Goal: Task Accomplishment & Management: Manage account settings

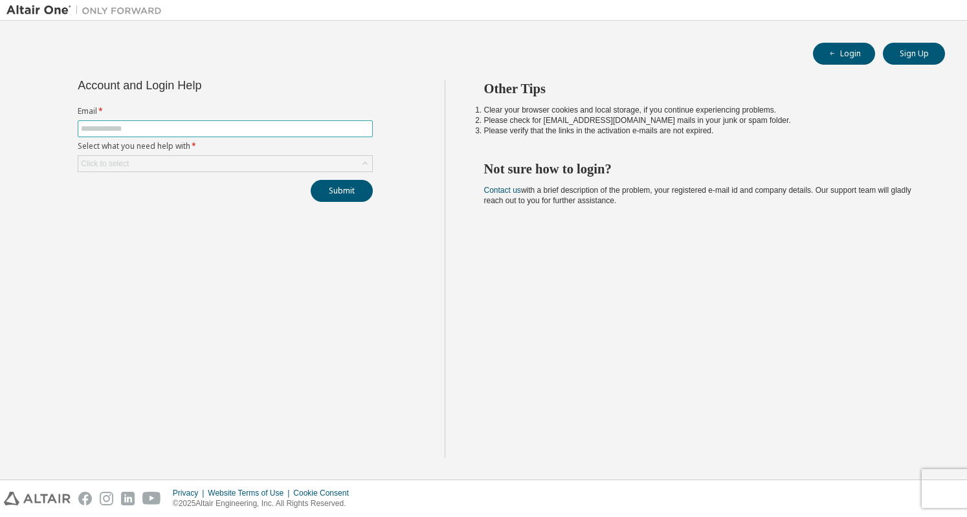
drag, startPoint x: 173, startPoint y: 134, endPoint x: 172, endPoint y: 128, distance: 6.8
click at [172, 128] on span at bounding box center [225, 128] width 295 height 17
click at [172, 128] on input "text" at bounding box center [225, 129] width 289 height 10
type input "**********"
click at [368, 161] on icon at bounding box center [365, 163] width 13 height 13
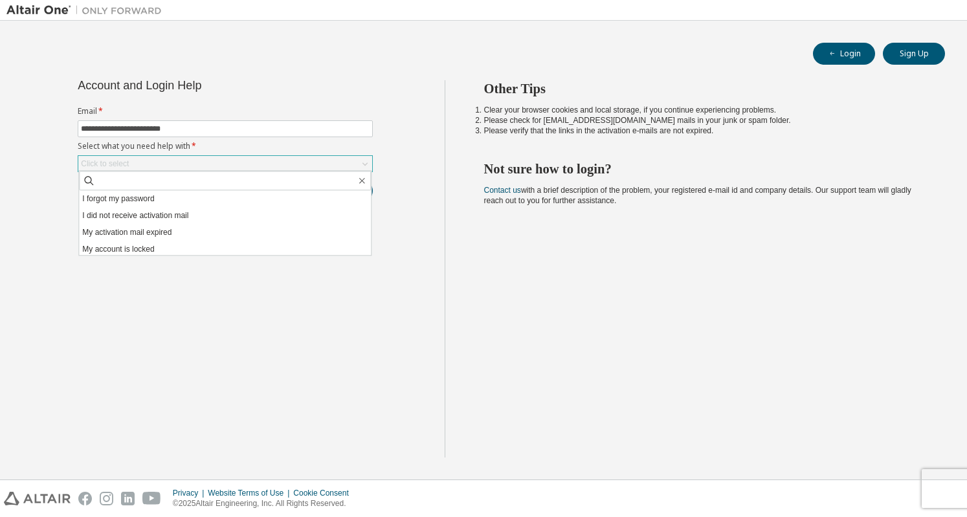
click at [368, 161] on icon at bounding box center [365, 163] width 13 height 13
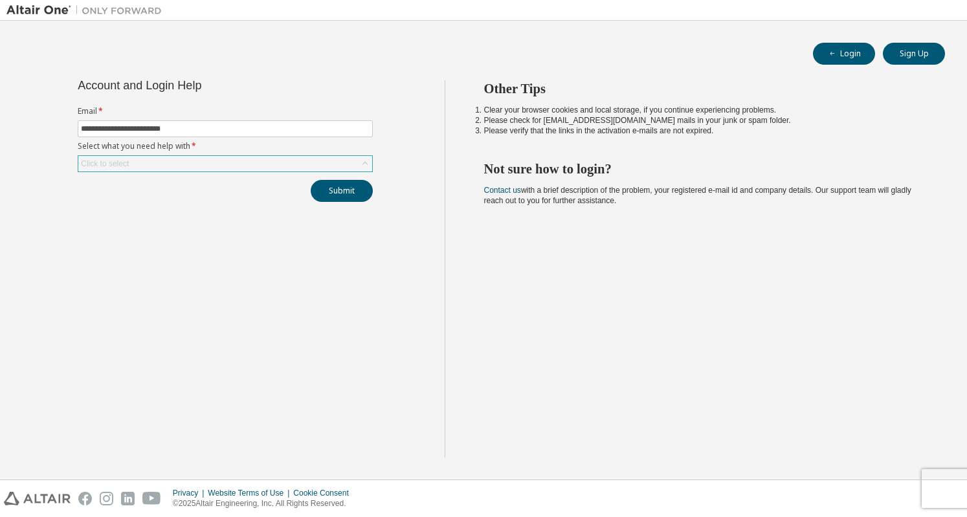
click at [346, 162] on div "Click to select" at bounding box center [225, 164] width 294 height 16
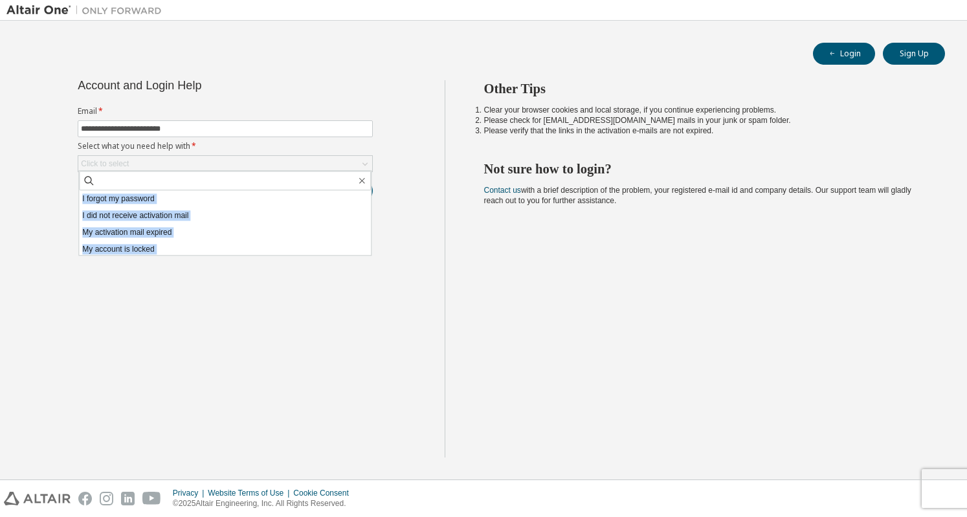
drag, startPoint x: 322, startPoint y: 320, endPoint x: 359, endPoint y: 178, distance: 147.1
click at [359, 178] on div "**********" at bounding box center [225, 268] width 438 height 377
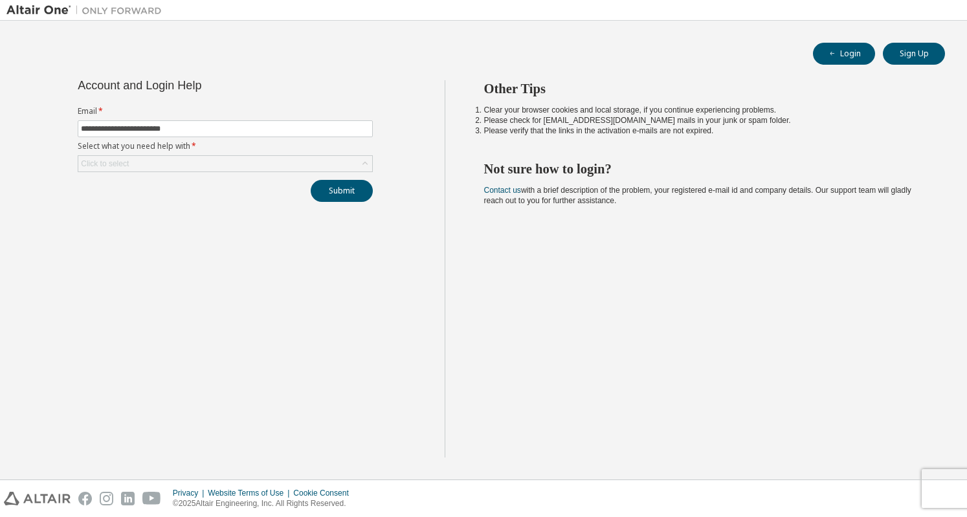
click at [359, 178] on div "**********" at bounding box center [225, 141] width 311 height 122
click at [358, 181] on button "Submit" at bounding box center [342, 191] width 62 height 22
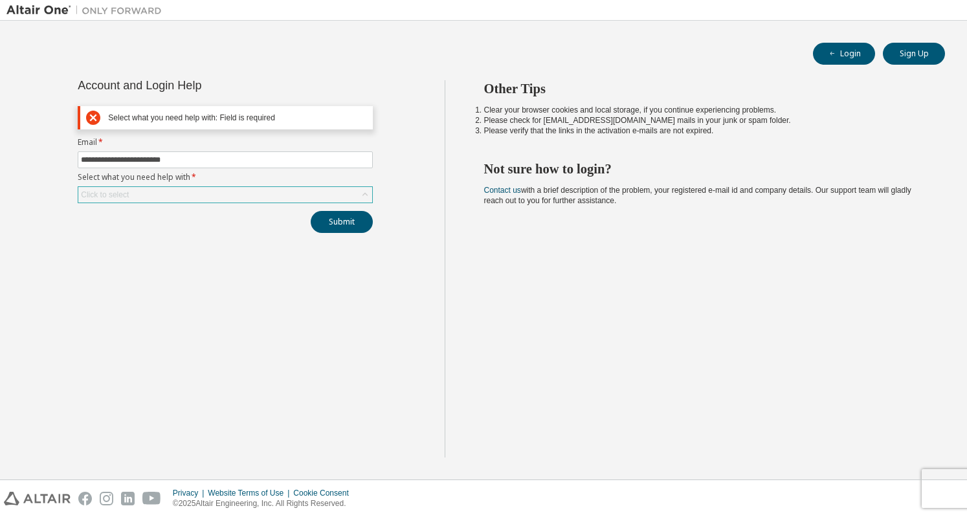
click at [279, 194] on div "Click to select" at bounding box center [225, 195] width 294 height 16
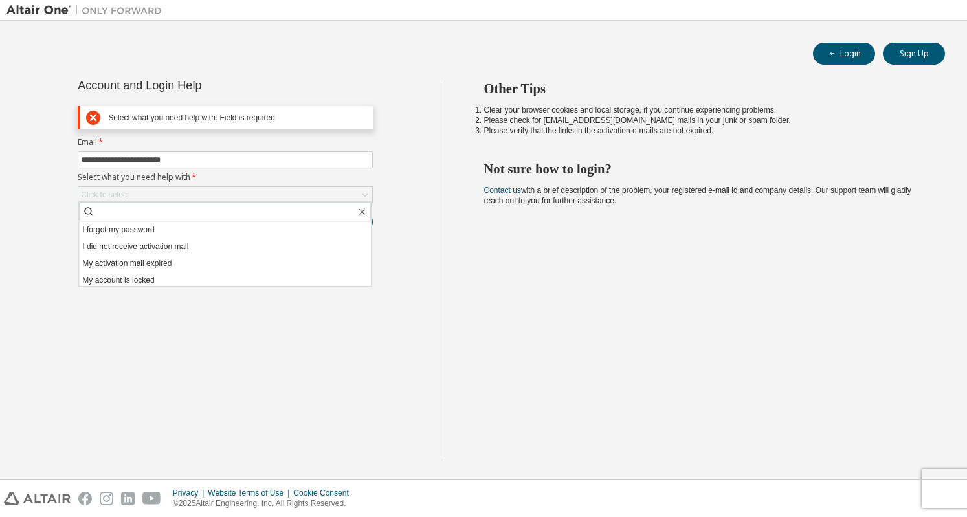
click at [946, 1] on div at bounding box center [559, 10] width 783 height 20
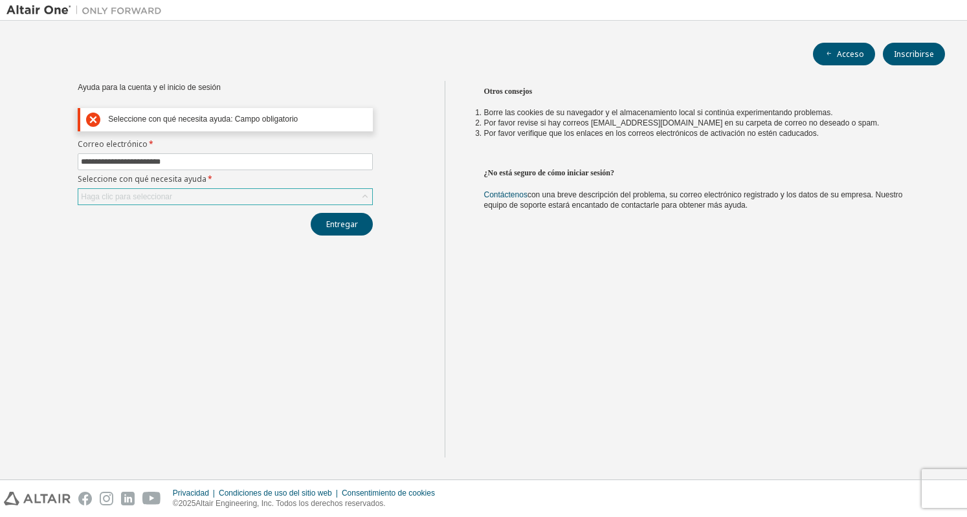
click at [357, 196] on div "Haga clic para seleccionar" at bounding box center [225, 197] width 294 height 16
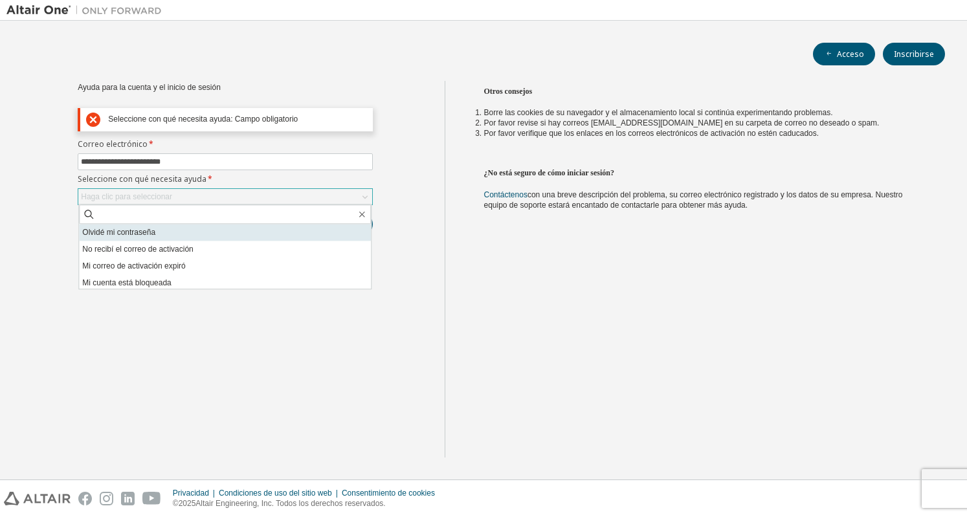
click at [233, 232] on li "Olvidé mi contraseña" at bounding box center [225, 232] width 292 height 17
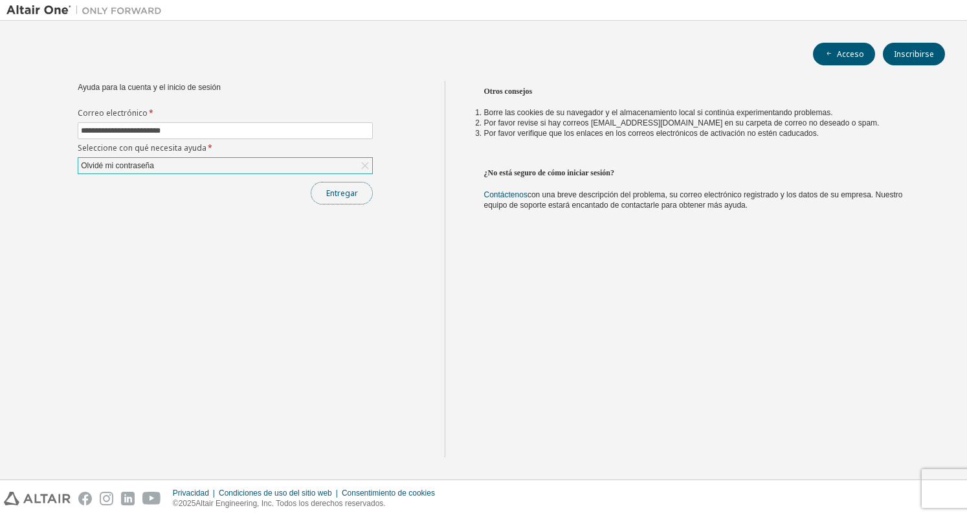
click at [340, 197] on font "Entregar" at bounding box center [342, 193] width 32 height 11
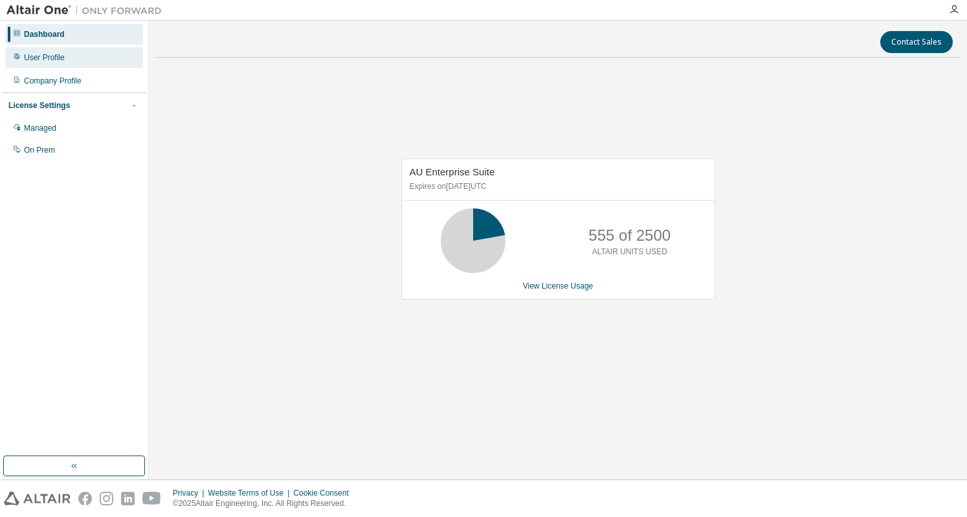
click at [80, 64] on div "User Profile" at bounding box center [74, 57] width 138 height 21
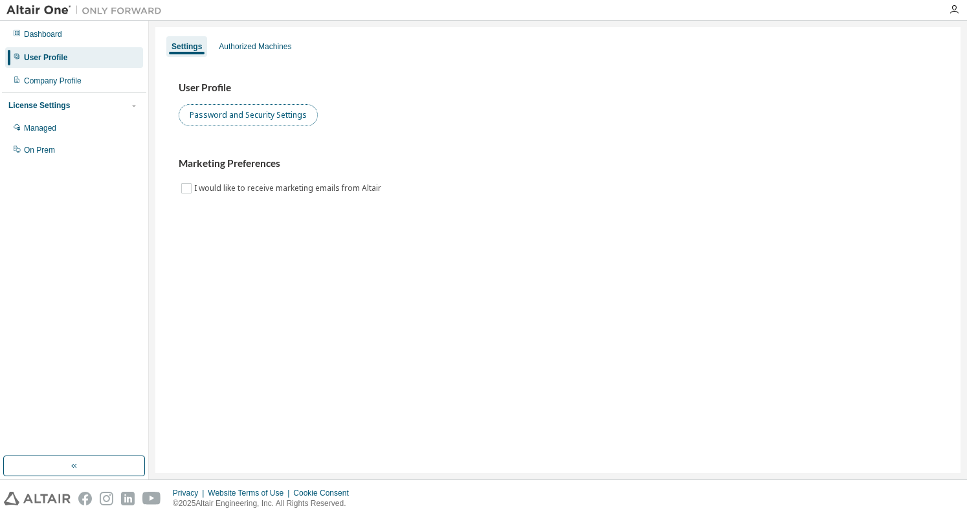
click at [280, 120] on button "Password and Security Settings" at bounding box center [248, 115] width 139 height 22
click at [279, 49] on div "Authorized Machines" at bounding box center [255, 46] width 72 height 10
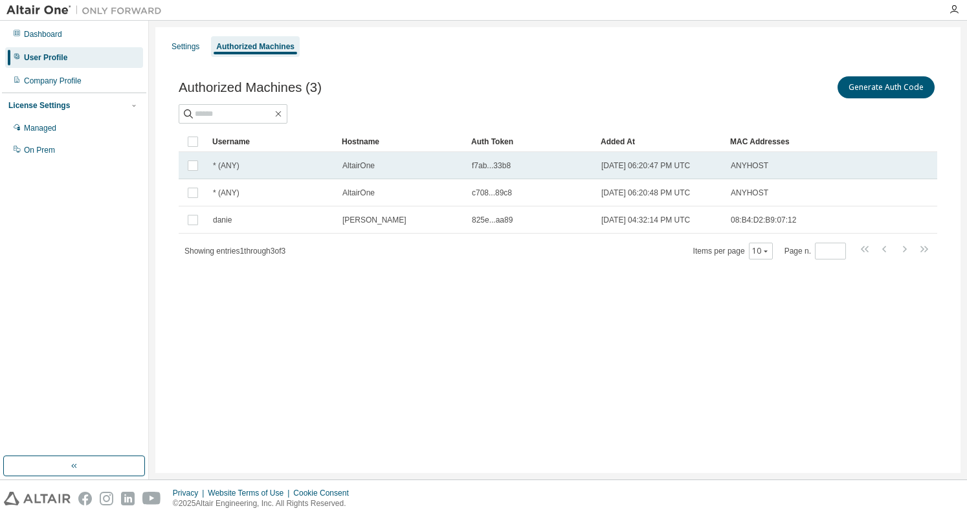
click at [405, 165] on div "AltairOne" at bounding box center [401, 166] width 118 height 10
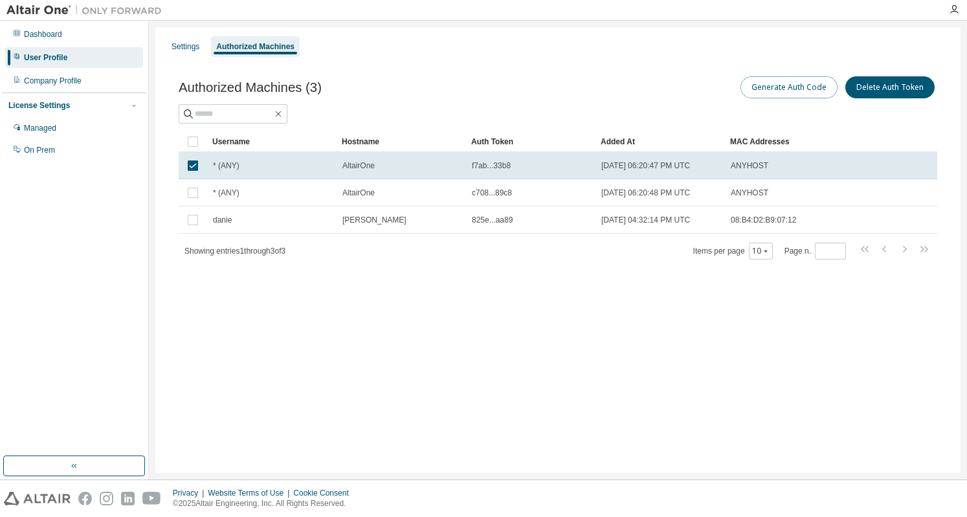
click at [766, 81] on button "Generate Auth Code" at bounding box center [788, 87] width 97 height 22
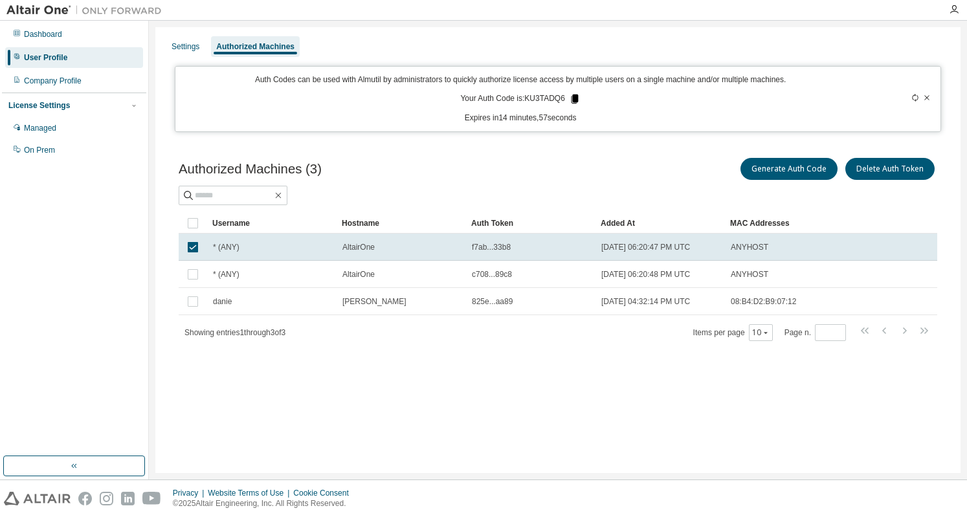
click at [575, 100] on icon at bounding box center [574, 98] width 7 height 9
click at [337, 306] on td "Bryan" at bounding box center [401, 301] width 129 height 27
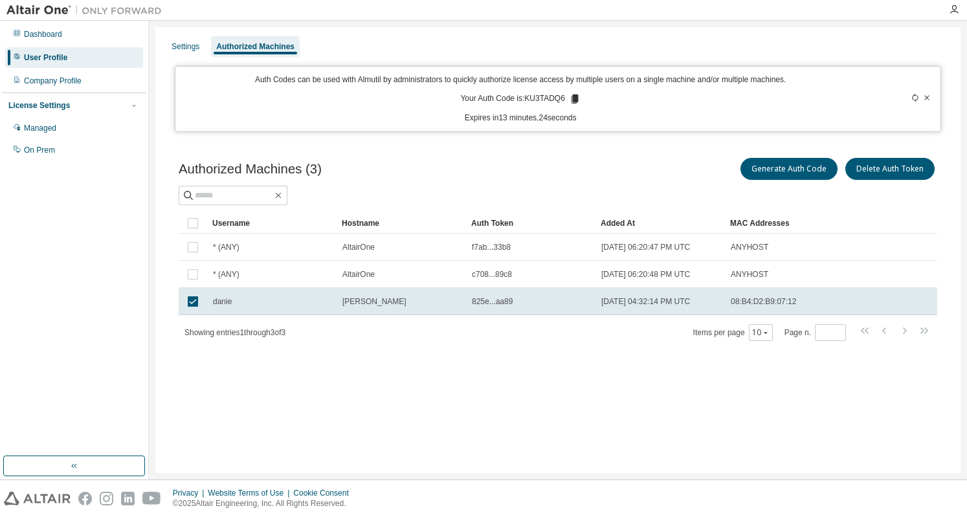
click at [923, 95] on icon at bounding box center [927, 98] width 8 height 8
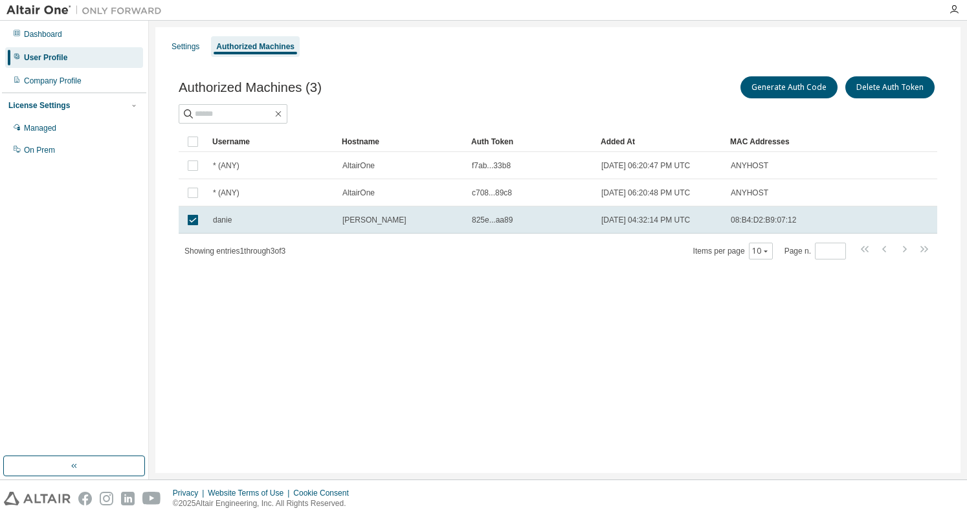
click at [954, 3] on div at bounding box center [954, 9] width 26 height 19
click at [954, 8] on icon "button" at bounding box center [954, 10] width 10 height 10
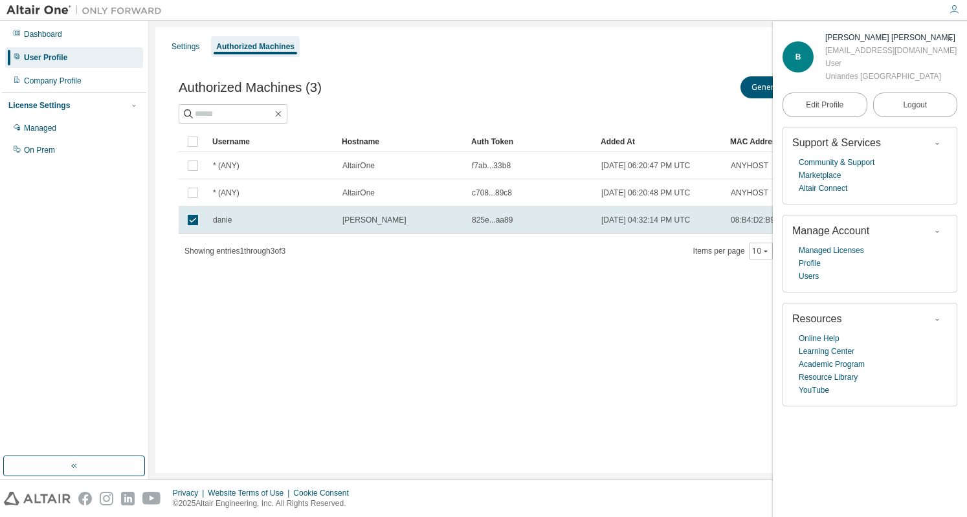
click at [954, 8] on icon "button" at bounding box center [954, 10] width 10 height 10
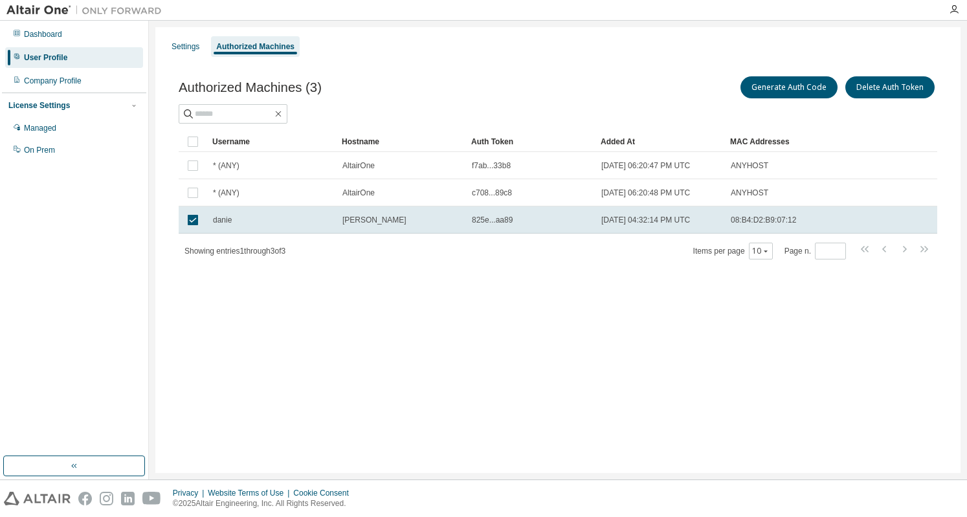
click at [813, 359] on div "Settings Authorized Machines Authorized Machines (3) Generate Auth Code Delete …" at bounding box center [557, 250] width 805 height 446
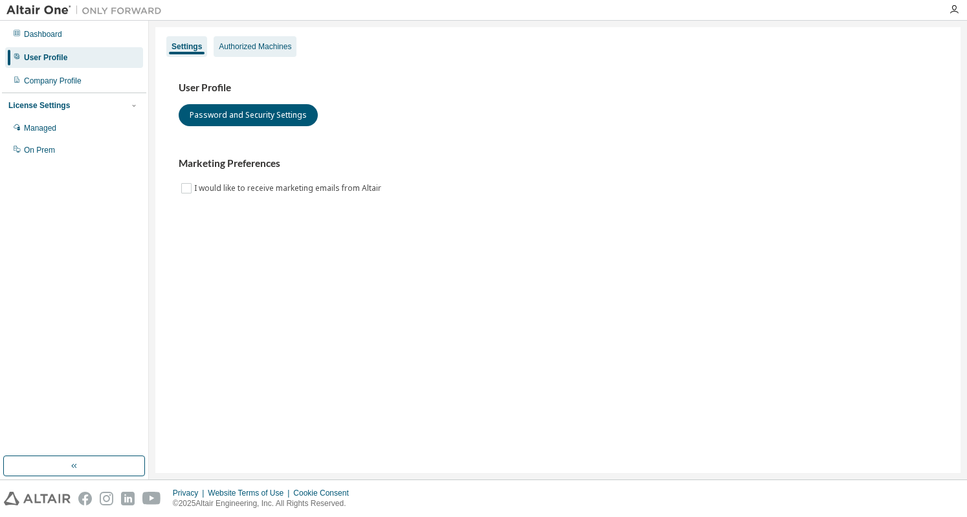
click at [269, 55] on div "Authorized Machines" at bounding box center [255, 46] width 83 height 21
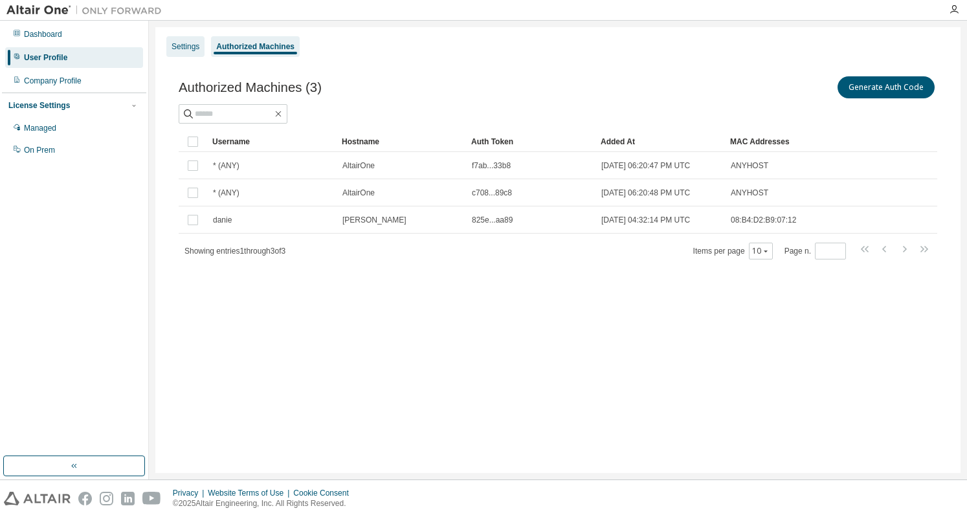
click at [190, 47] on div "Settings" at bounding box center [186, 46] width 28 height 10
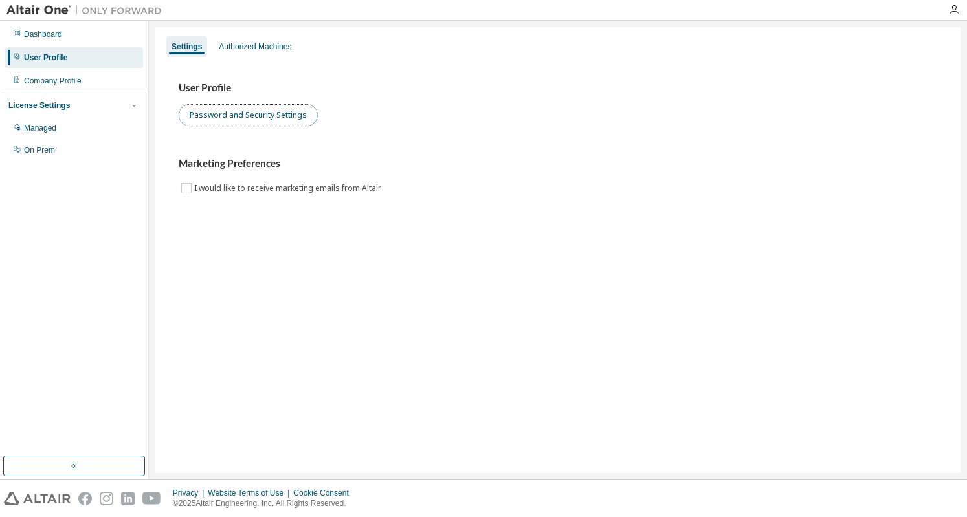
click at [237, 116] on button "Password and Security Settings" at bounding box center [248, 115] width 139 height 22
click at [272, 54] on div "Authorized Machines" at bounding box center [255, 46] width 83 height 21
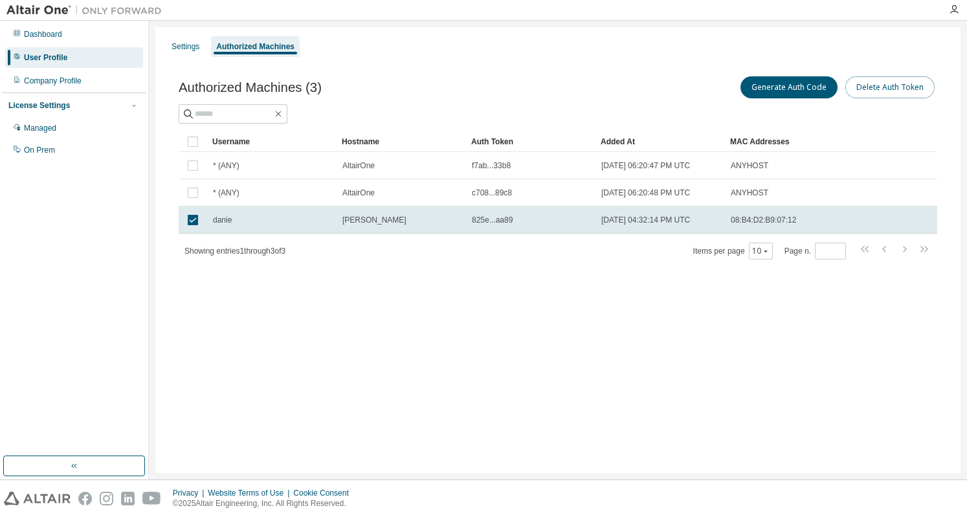
click at [878, 84] on button "Delete Auth Token" at bounding box center [889, 87] width 89 height 22
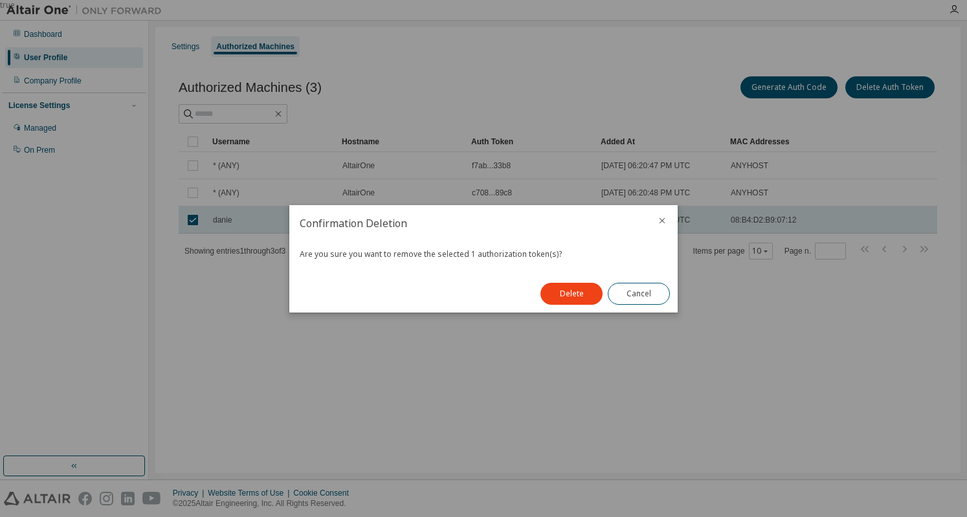
click at [675, 221] on div at bounding box center [662, 222] width 31 height 34
click at [667, 218] on div at bounding box center [662, 222] width 31 height 34
click at [661, 222] on icon "close" at bounding box center [663, 220] width 6 height 6
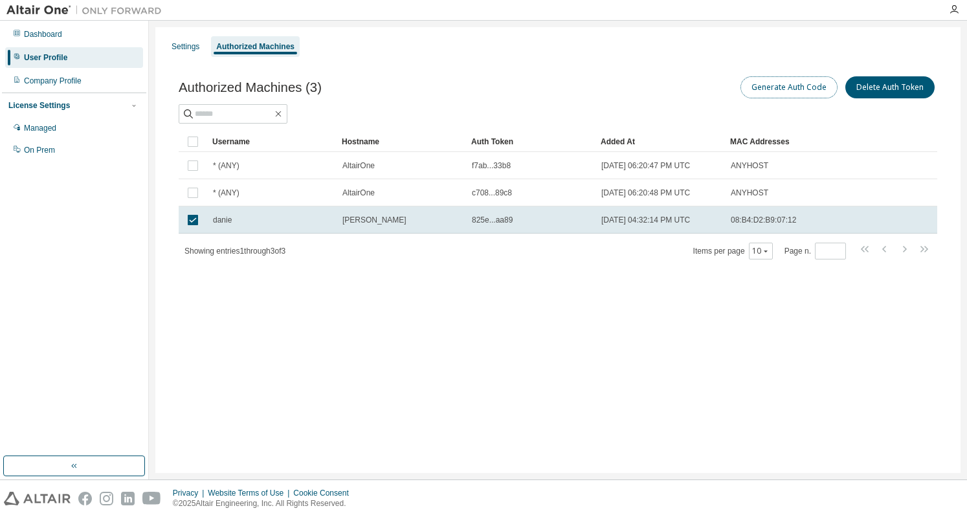
click at [768, 86] on button "Generate Auth Code" at bounding box center [788, 87] width 97 height 22
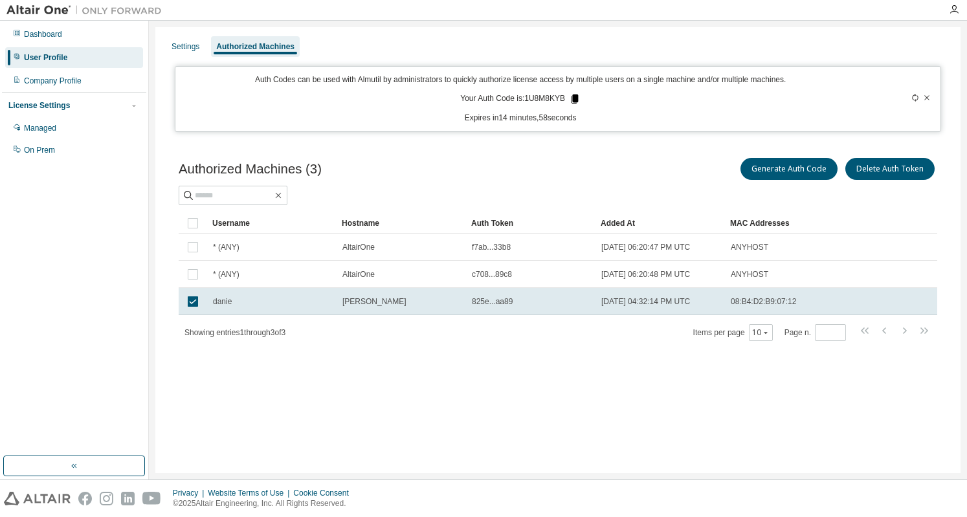
click at [572, 97] on icon at bounding box center [575, 98] width 7 height 9
click at [592, 186] on div at bounding box center [558, 195] width 759 height 19
